Goal: Task Accomplishment & Management: Manage account settings

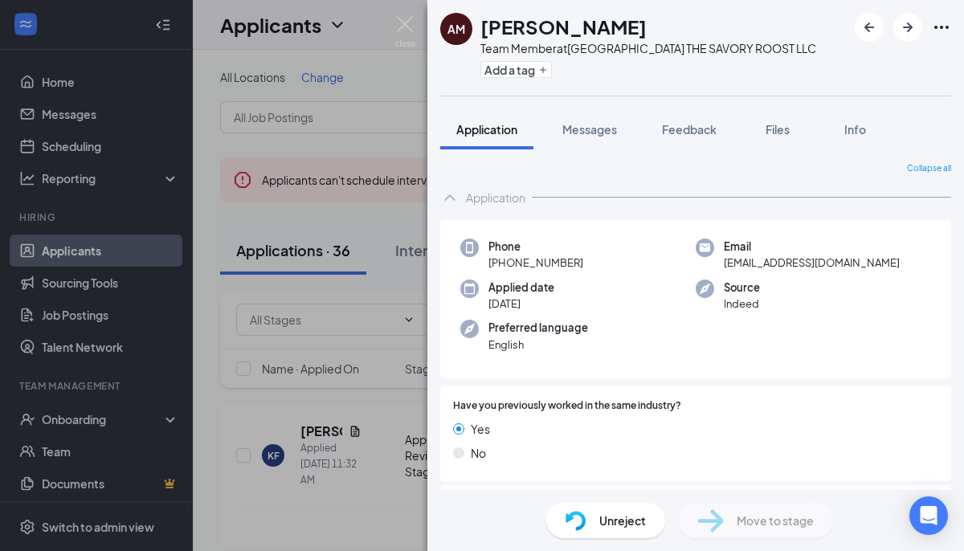
click at [415, 27] on div "AM [PERSON_NAME] Team Member at [GEOGRAPHIC_DATA] THE SAVORY ROOST LLC Add a ta…" at bounding box center [482, 275] width 964 height 551
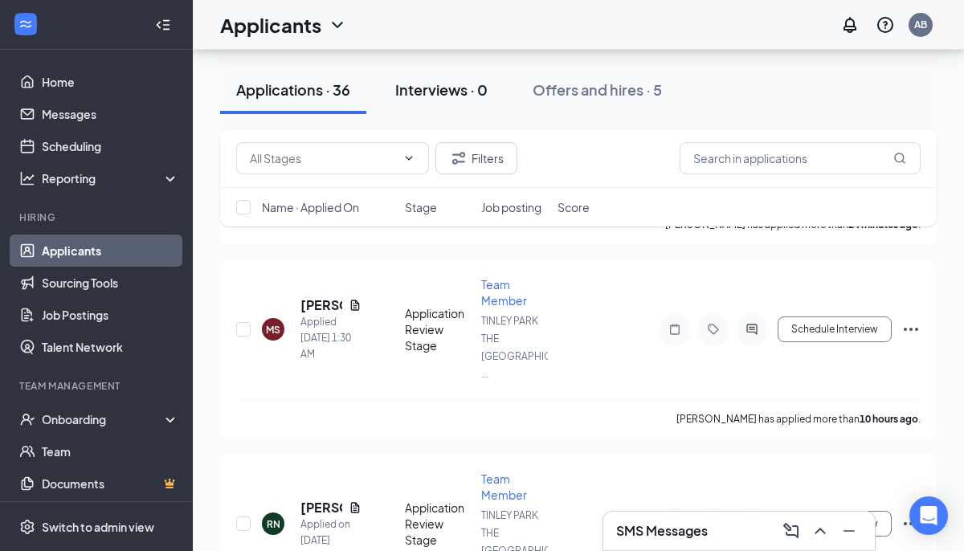
scroll to position [308, 0]
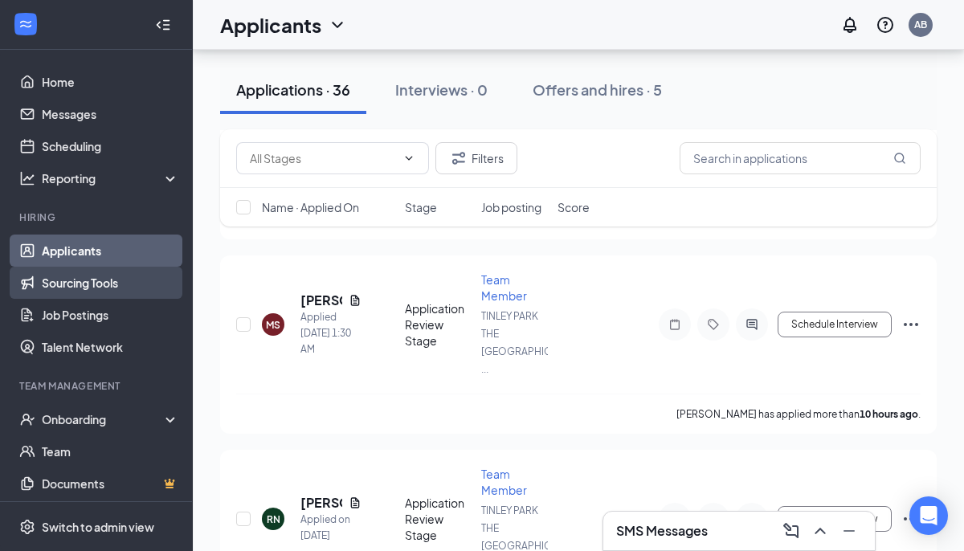
click at [137, 280] on link "Sourcing Tools" at bounding box center [110, 283] width 137 height 32
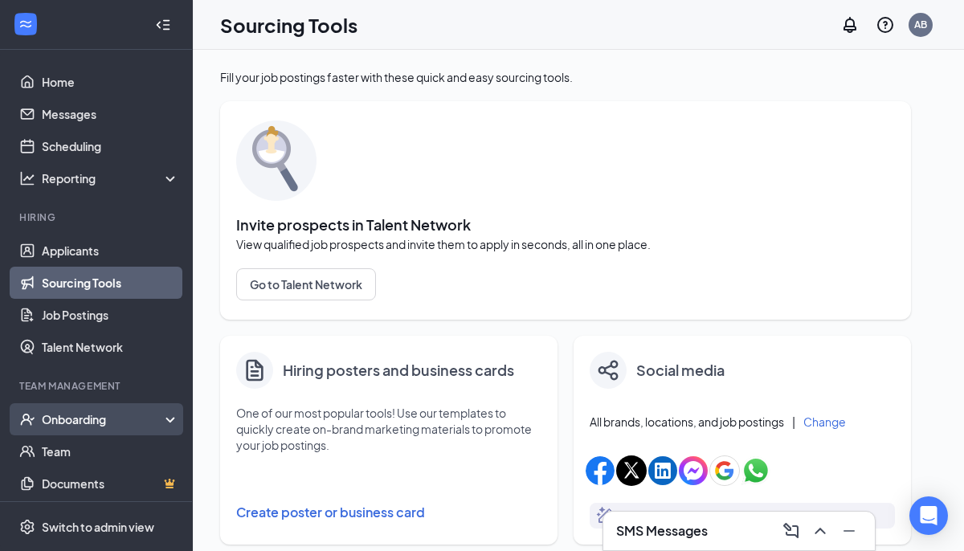
click at [133, 411] on div "Onboarding" at bounding box center [104, 419] width 124 height 16
click at [175, 408] on div "Onboarding" at bounding box center [96, 419] width 193 height 32
click at [153, 418] on div "Onboarding" at bounding box center [104, 419] width 124 height 16
click at [91, 463] on link "Overview" at bounding box center [110, 451] width 137 height 32
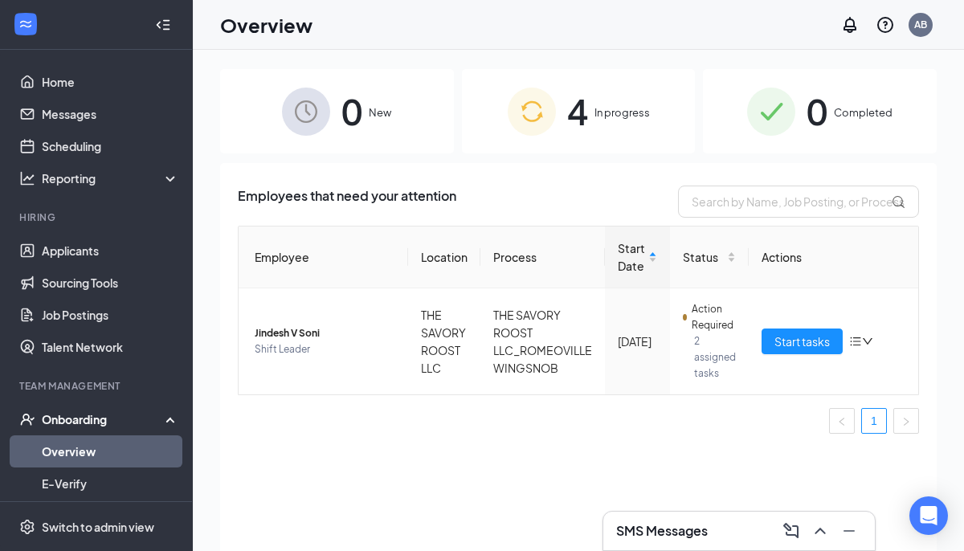
click at [592, 100] on div "4 In progress" at bounding box center [579, 111] width 234 height 84
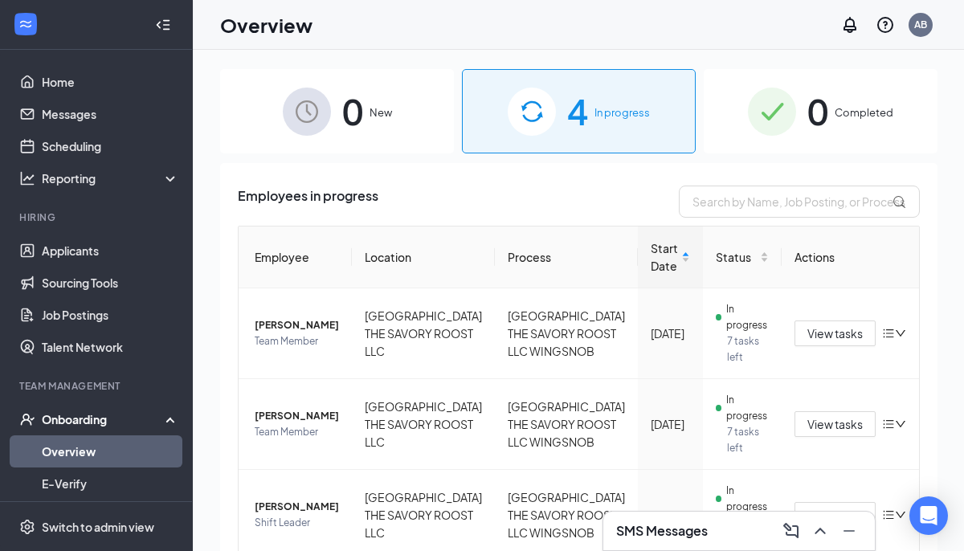
click at [811, 134] on span "0" at bounding box center [817, 111] width 21 height 55
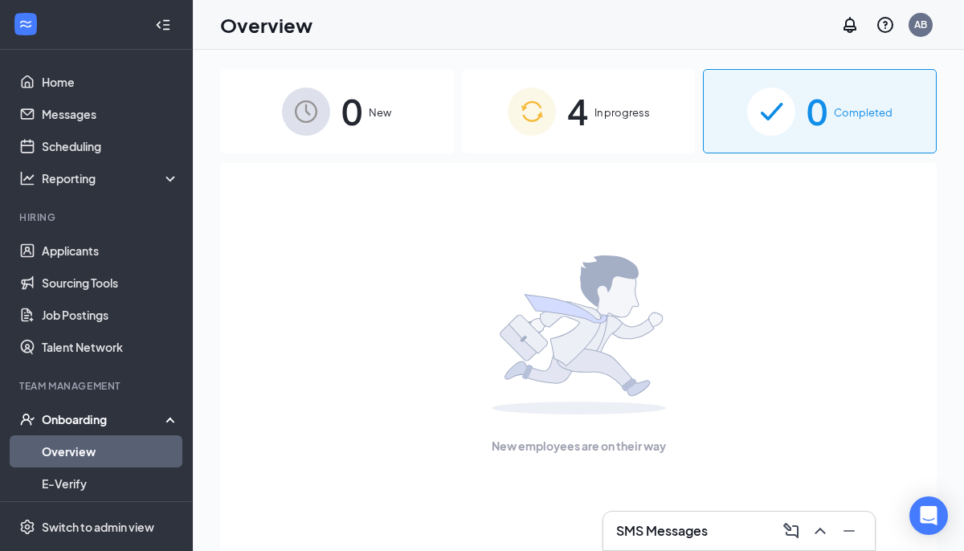
click at [533, 113] on img at bounding box center [532, 112] width 48 height 48
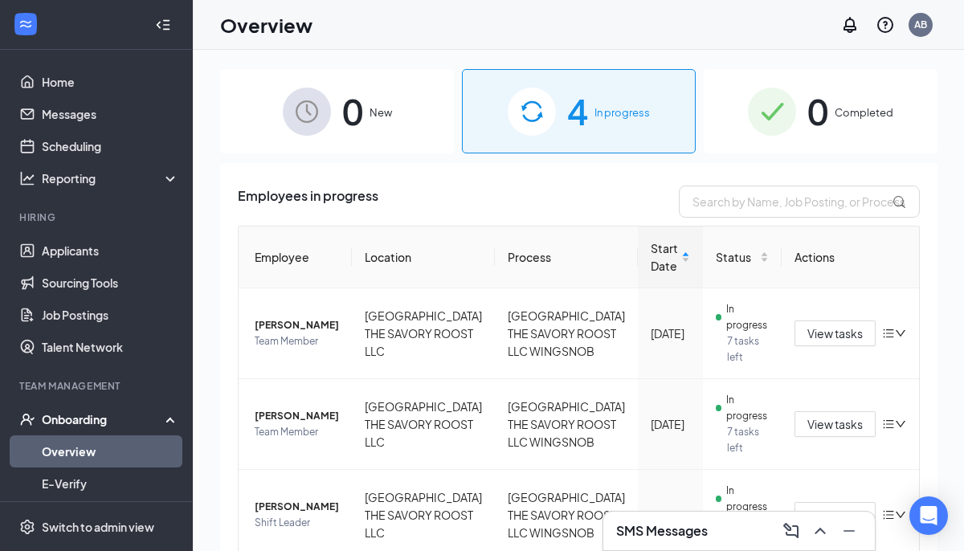
click at [339, 143] on div "0 New" at bounding box center [337, 111] width 234 height 84
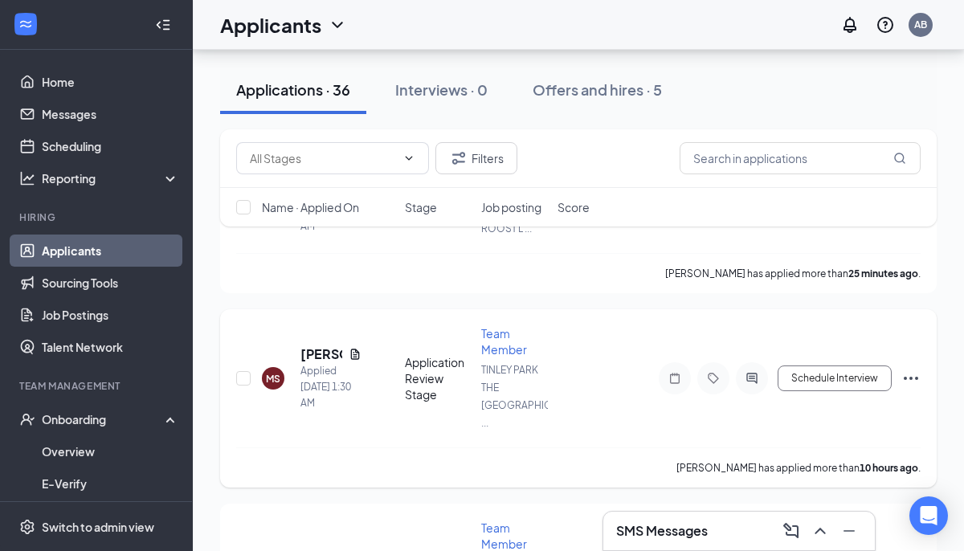
scroll to position [257, 0]
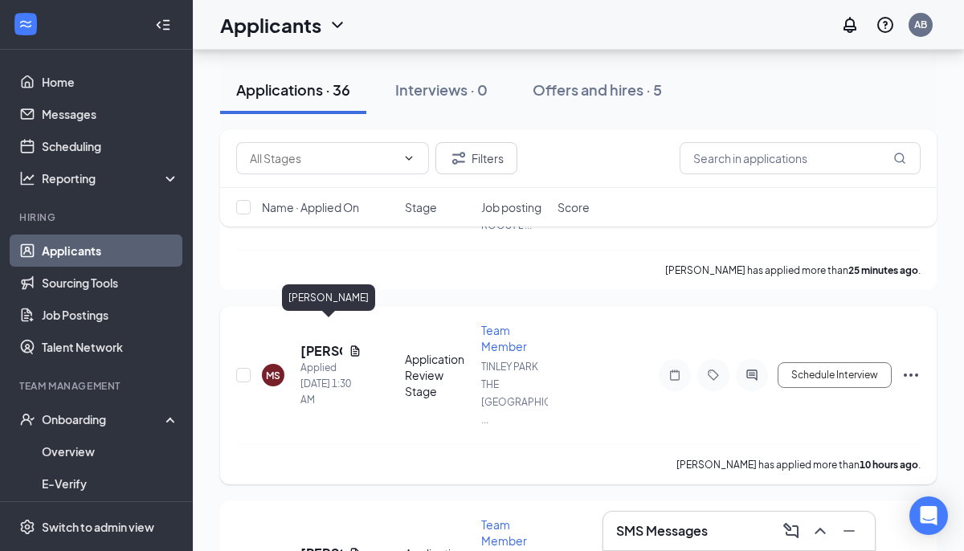
click at [313, 342] on h5 "[PERSON_NAME]" at bounding box center [321, 351] width 42 height 18
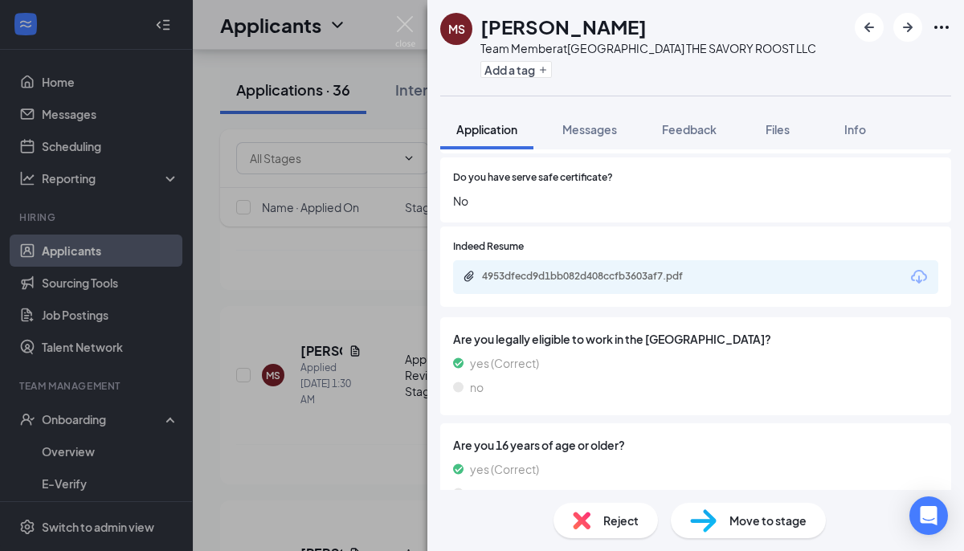
scroll to position [525, 0]
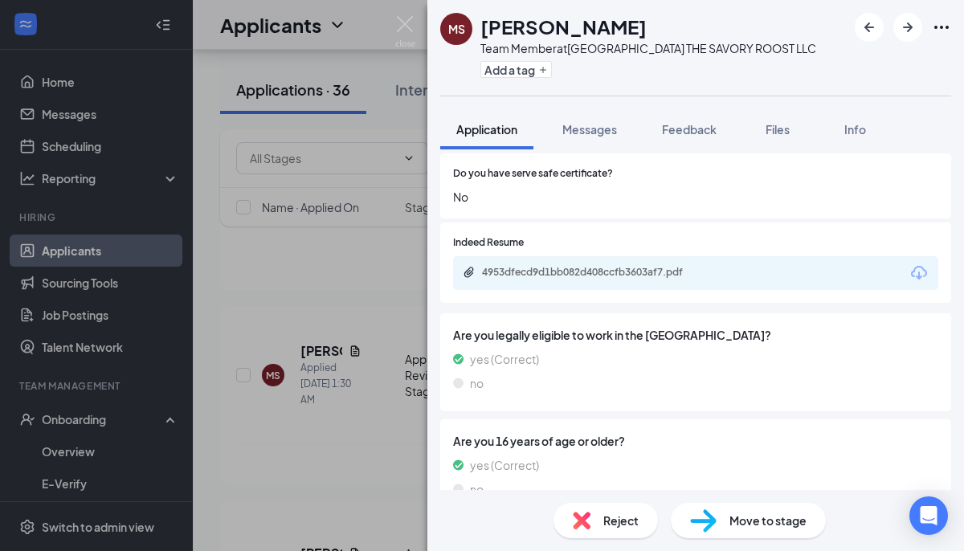
click at [600, 285] on div "4953dfecd9d1bb082d408ccfb3603af7.pdf" at bounding box center [695, 273] width 485 height 34
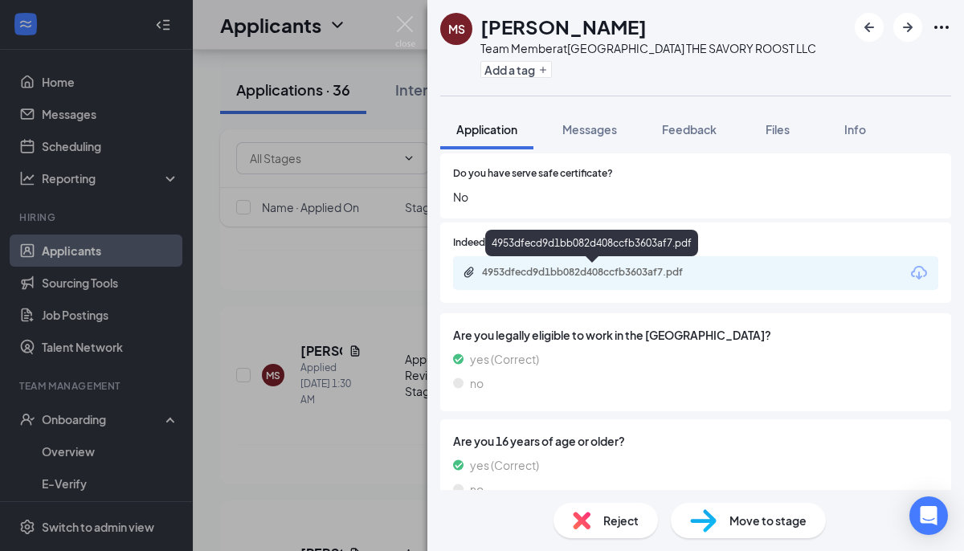
click at [603, 277] on div "4953dfecd9d1bb082d408ccfb3603af7.pdf" at bounding box center [594, 272] width 225 height 13
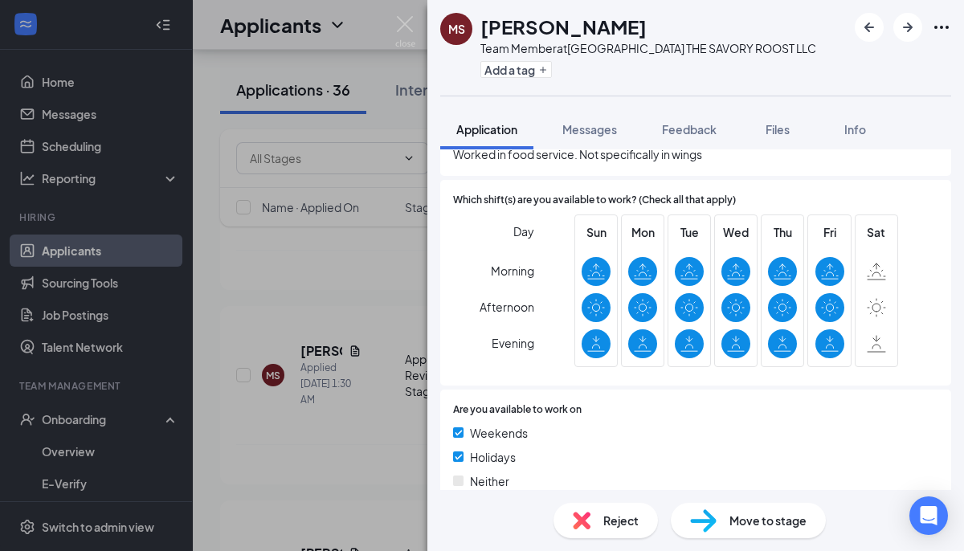
scroll to position [1060, 0]
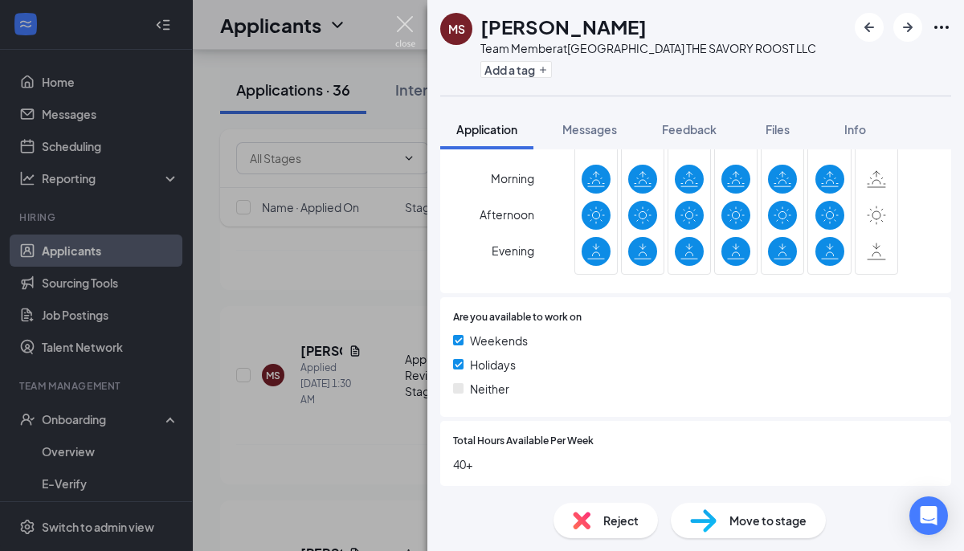
click at [408, 26] on img at bounding box center [405, 31] width 20 height 31
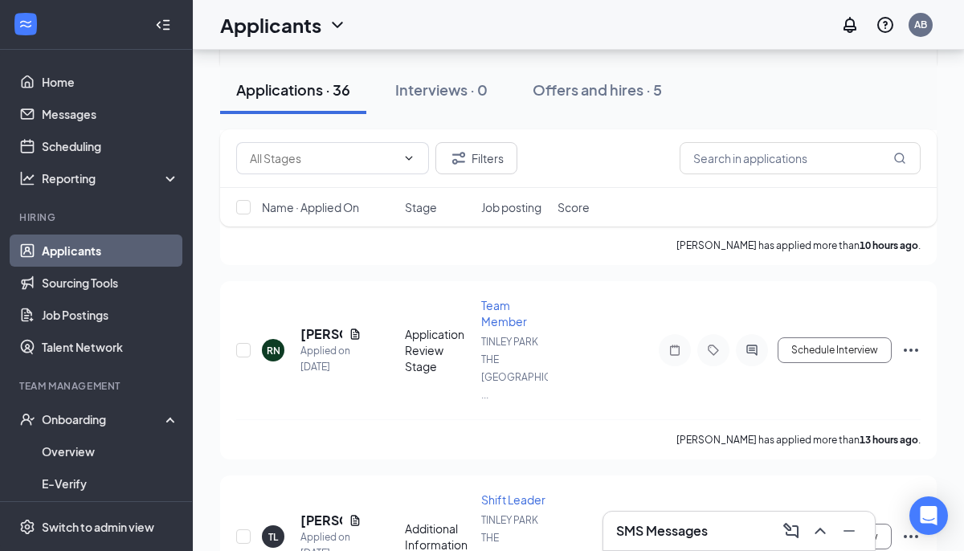
scroll to position [477, 0]
click at [315, 325] on h5 "[PERSON_NAME]" at bounding box center [321, 334] width 42 height 18
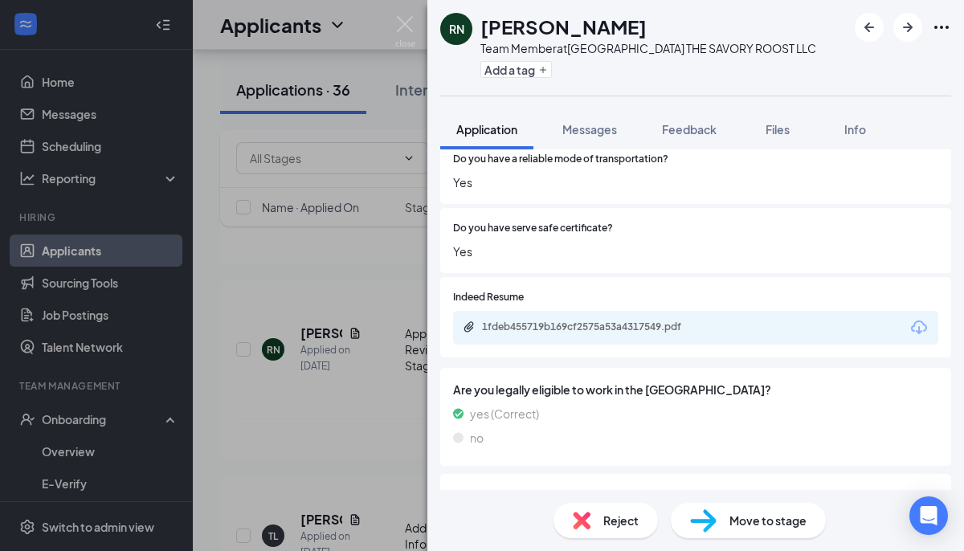
scroll to position [472, 0]
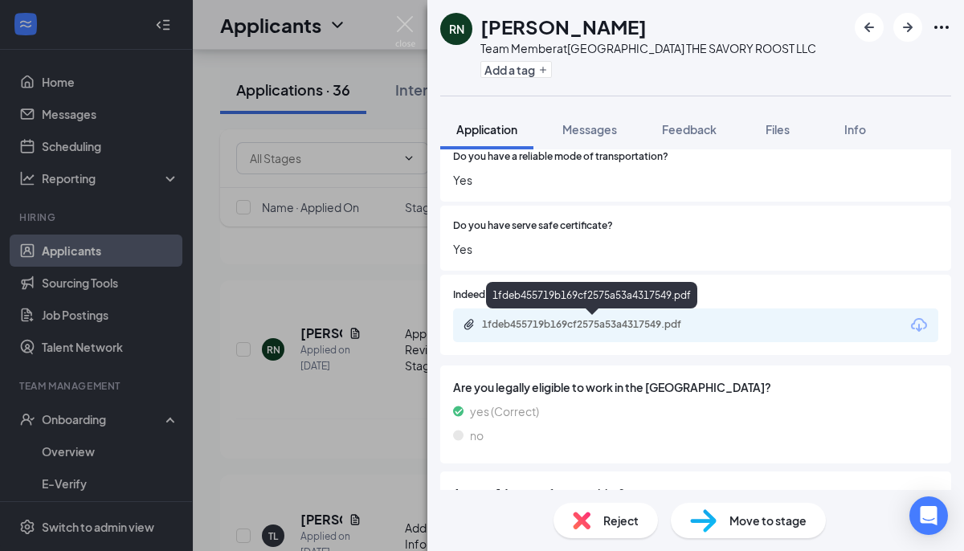
click at [565, 323] on div "1fdeb455719b169cf2575a53a4317549.pdf" at bounding box center [594, 324] width 225 height 13
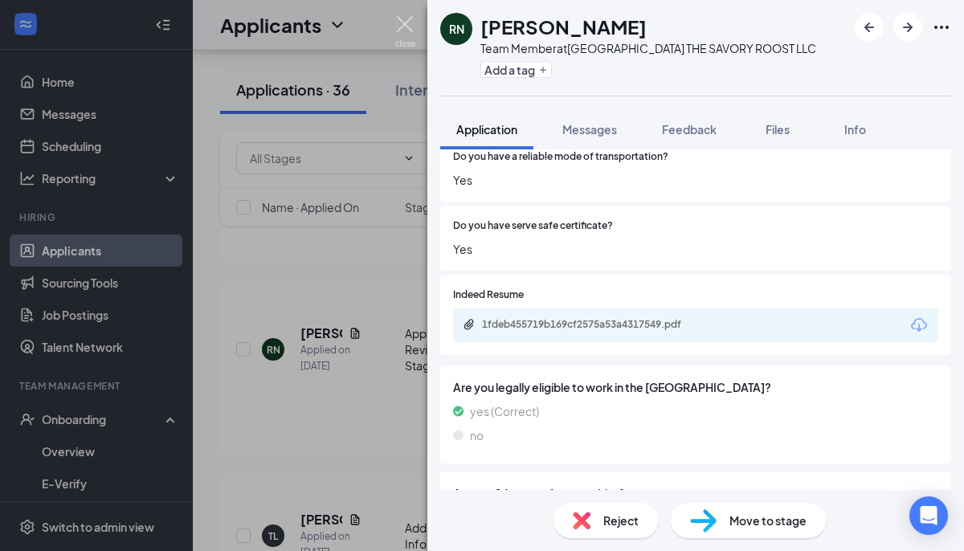
click at [399, 19] on img at bounding box center [405, 31] width 20 height 31
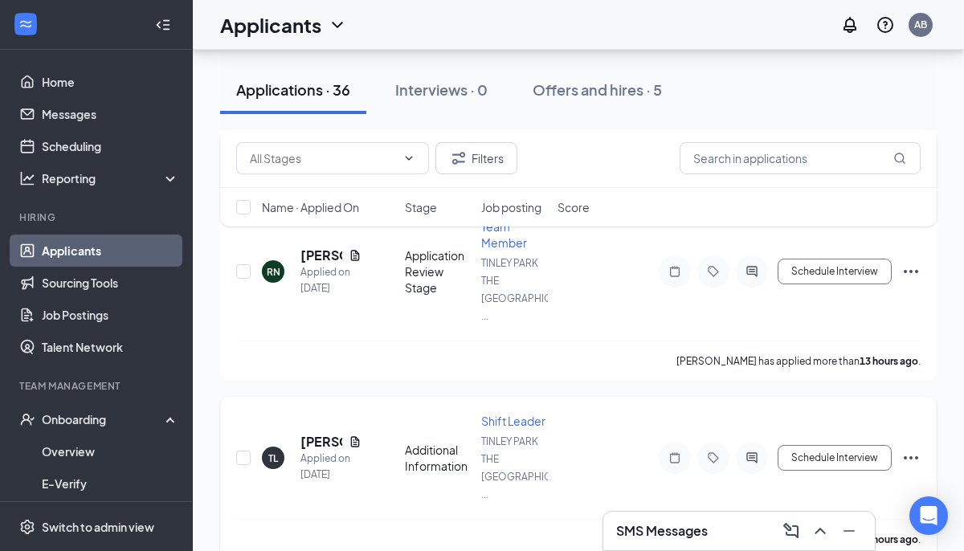
scroll to position [562, 0]
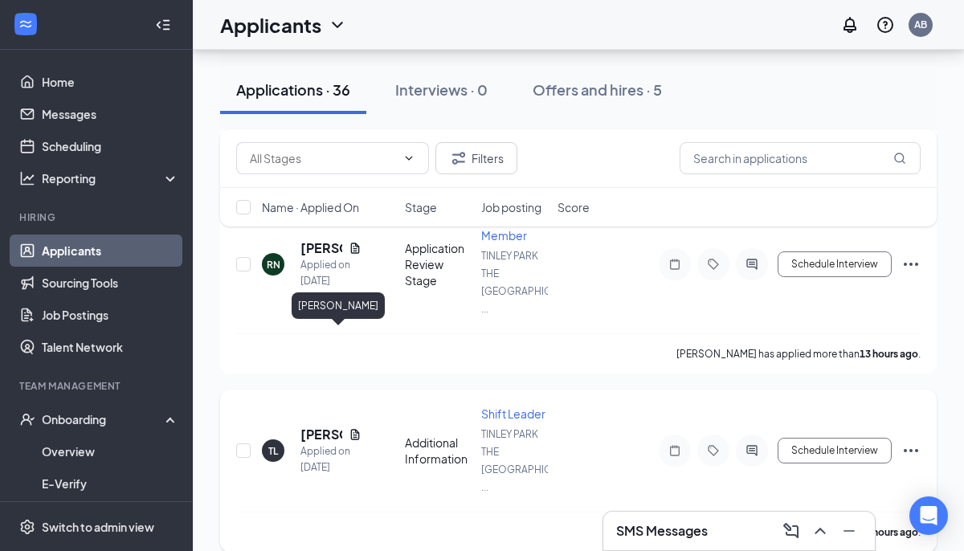
click at [307, 426] on h5 "[PERSON_NAME]" at bounding box center [321, 435] width 42 height 18
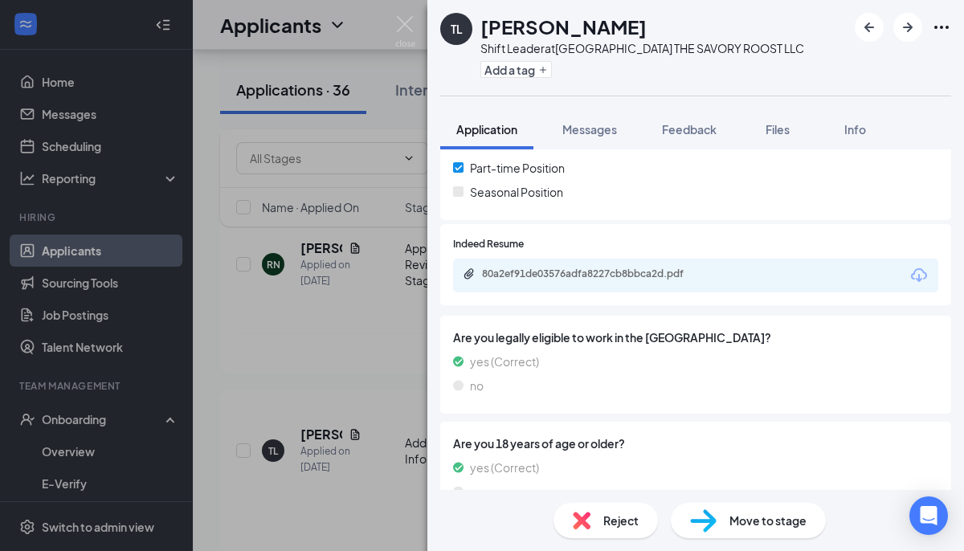
scroll to position [448, 0]
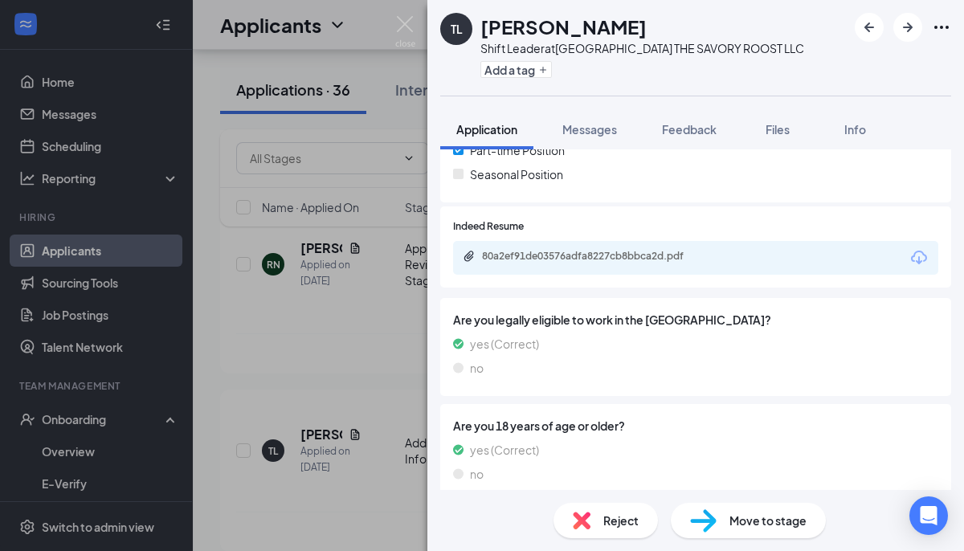
click at [594, 267] on div "80a2ef91de03576adfa8227cb8bbca2d.pdf" at bounding box center [695, 258] width 485 height 34
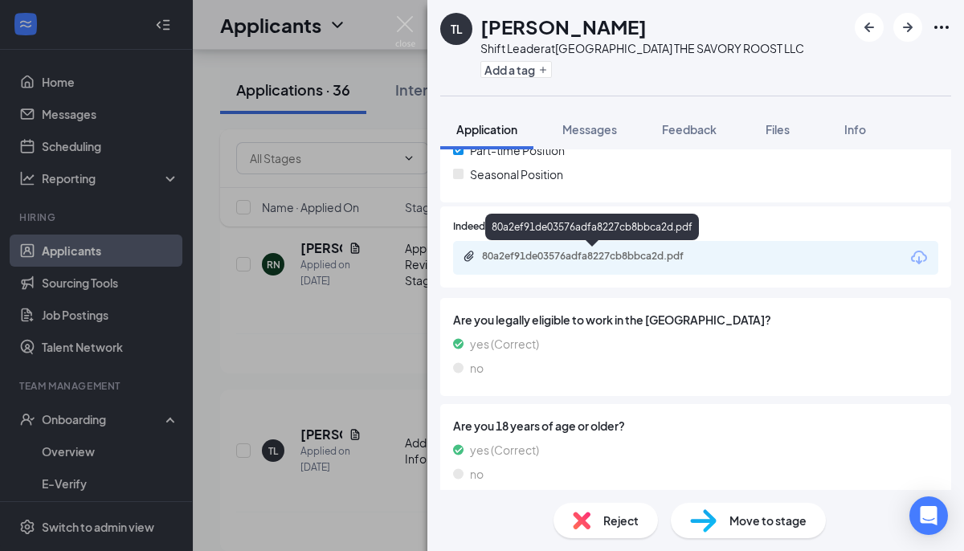
click at [637, 257] on div "80a2ef91de03576adfa8227cb8bbca2d.pdf" at bounding box center [594, 256] width 225 height 13
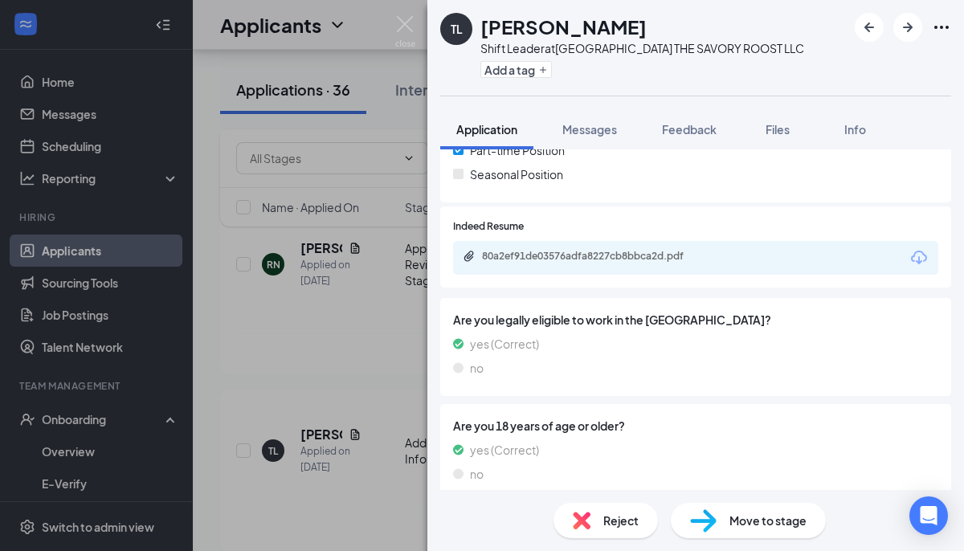
click at [469, 188] on div "Full-time Position Part-time Position Seasonal Position" at bounding box center [695, 153] width 485 height 72
click at [409, 28] on img at bounding box center [405, 31] width 20 height 31
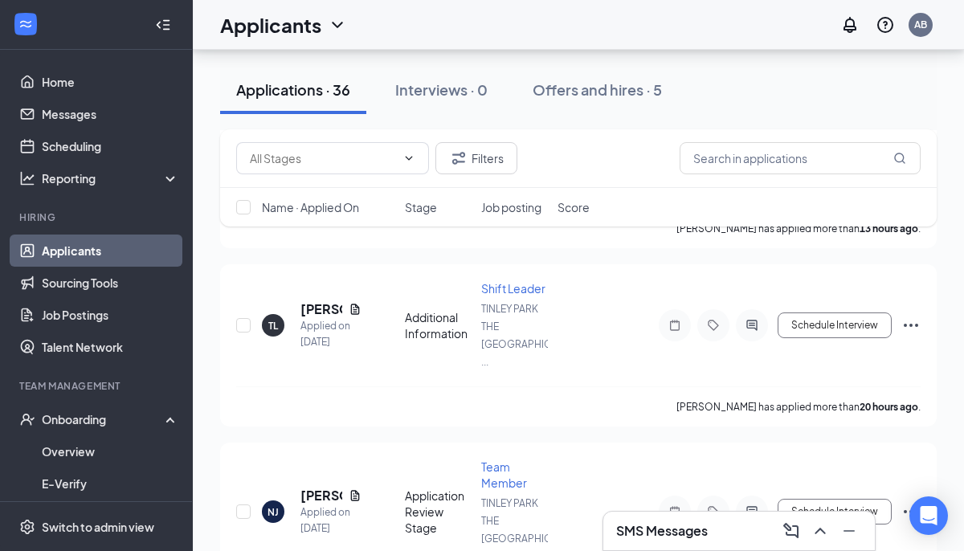
scroll to position [693, 0]
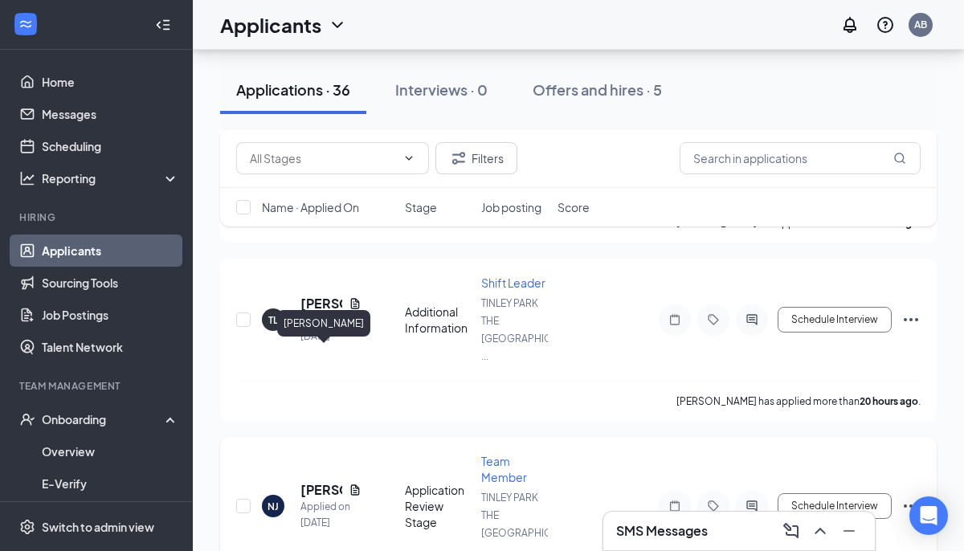
click at [316, 481] on h5 "[PERSON_NAME]" at bounding box center [321, 490] width 42 height 18
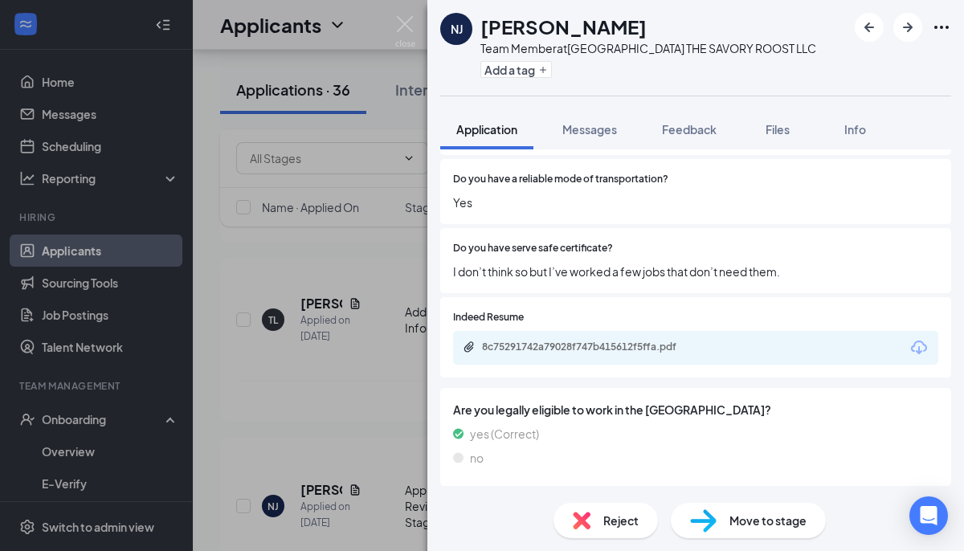
scroll to position [503, 0]
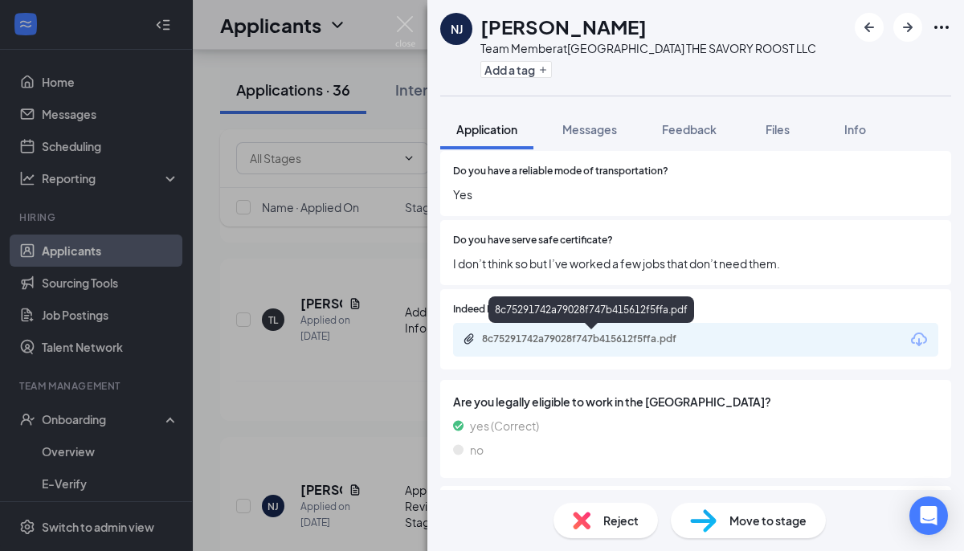
click at [539, 345] on div "8c75291742a79028f747b415612f5ffa.pdf" at bounding box center [594, 339] width 225 height 13
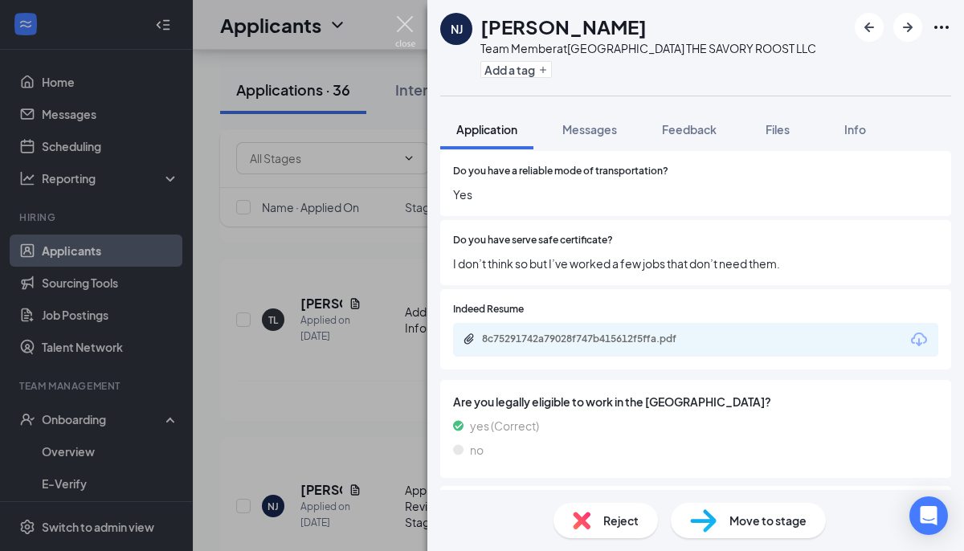
click at [407, 29] on img at bounding box center [405, 31] width 20 height 31
